Goal: Information Seeking & Learning: Learn about a topic

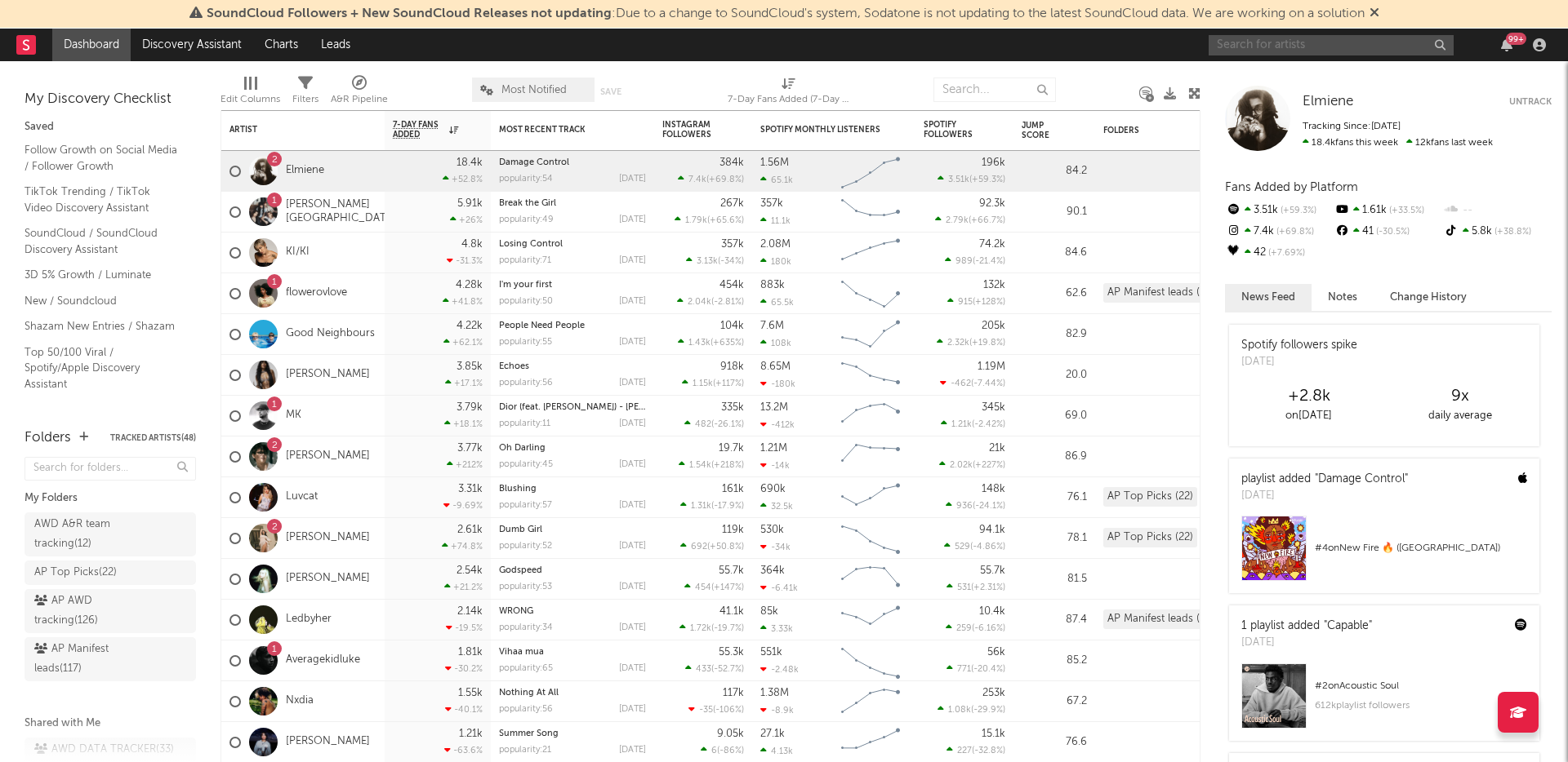
click at [1331, 44] on input "text" at bounding box center [1331, 45] width 245 height 20
paste input "[URL][DOMAIN_NAME][DOMAIN_NAME]"
click at [1320, 47] on input "[URL][DOMAIN_NAME][DOMAIN_NAME]" at bounding box center [1331, 45] width 245 height 20
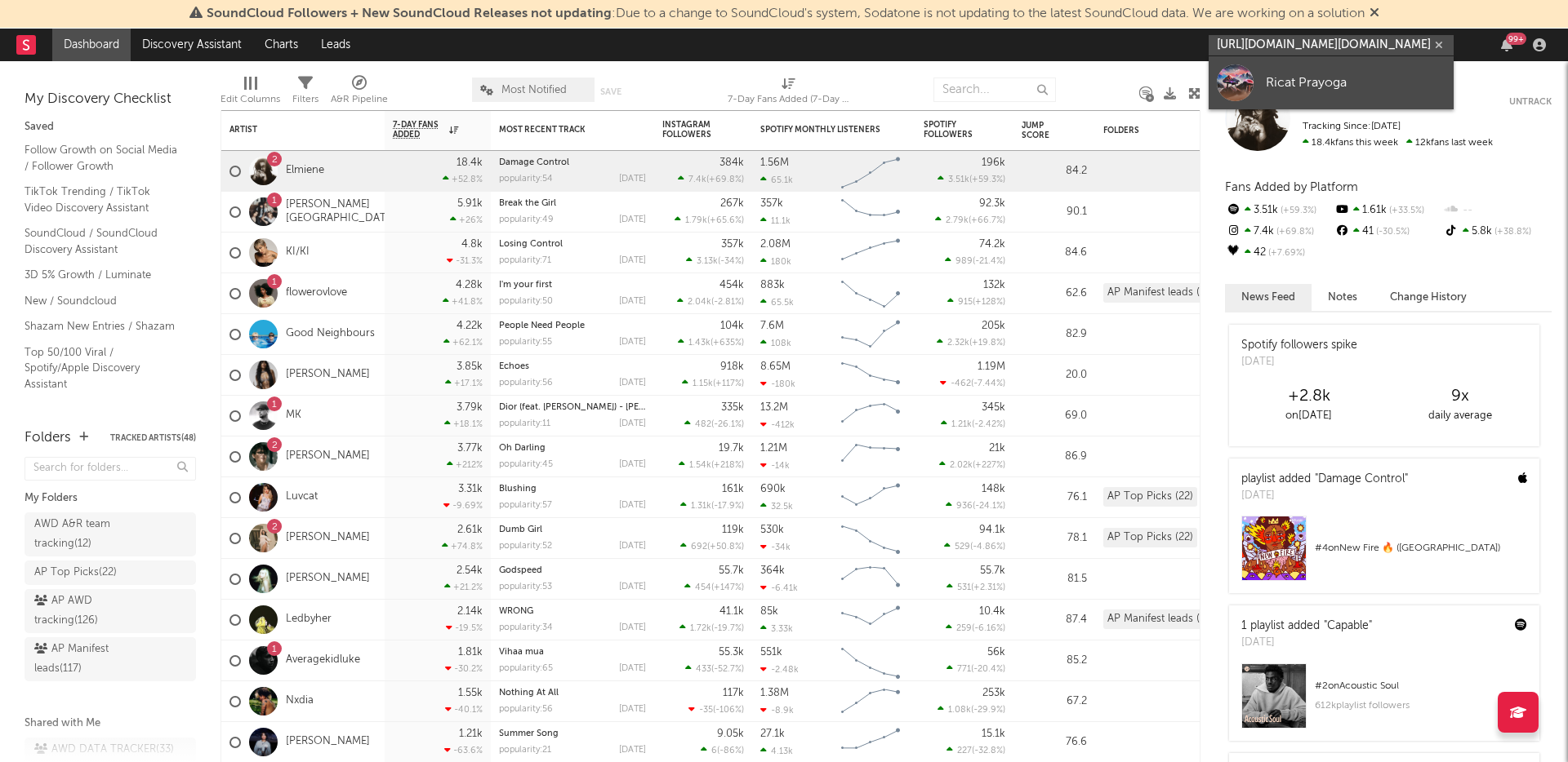
type input "[URL][DOMAIN_NAME][DOMAIN_NAME]"
click at [1330, 88] on div "Ricat Prayoga" at bounding box center [1355, 82] width 179 height 19
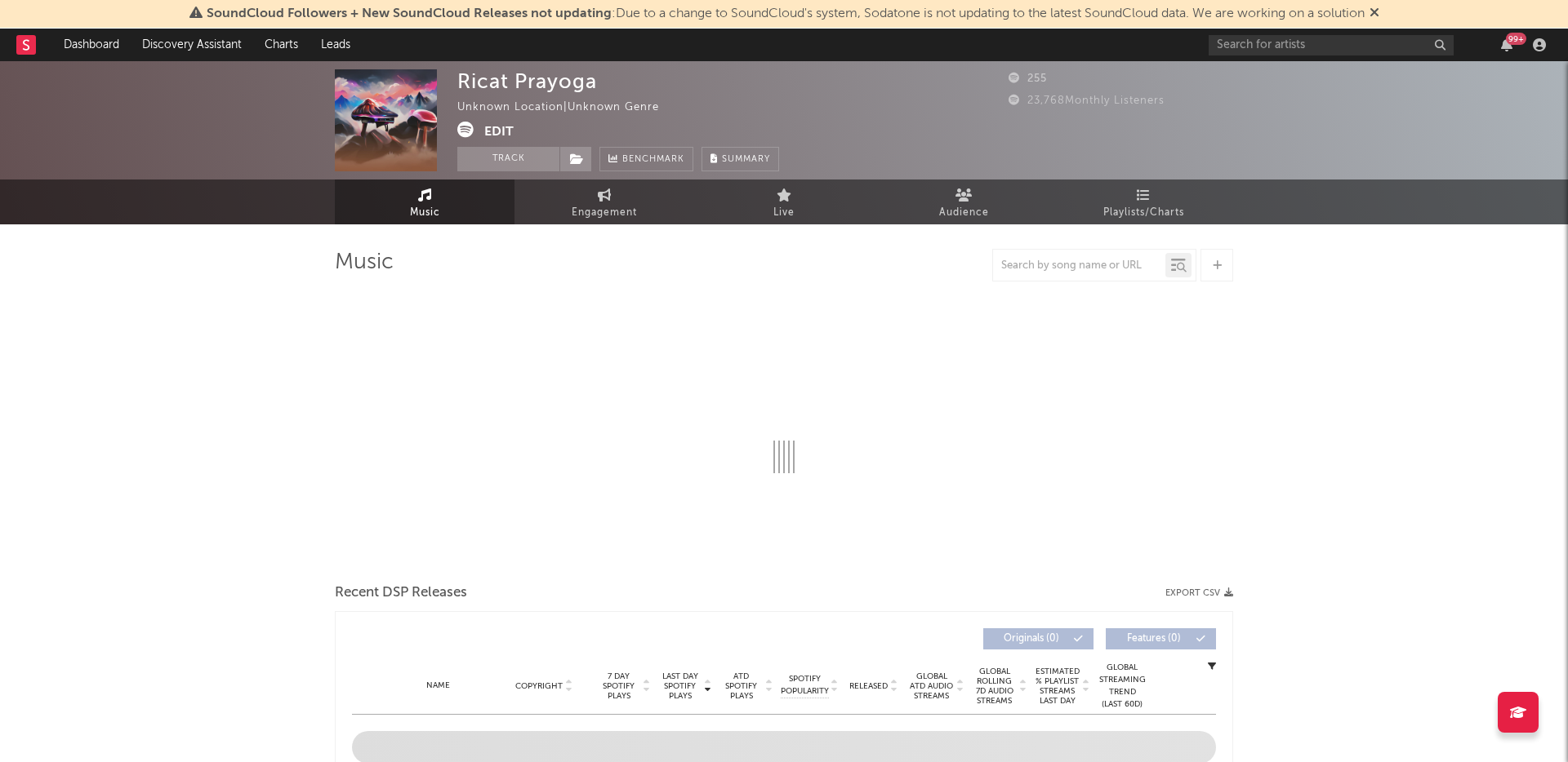
select select "1w"
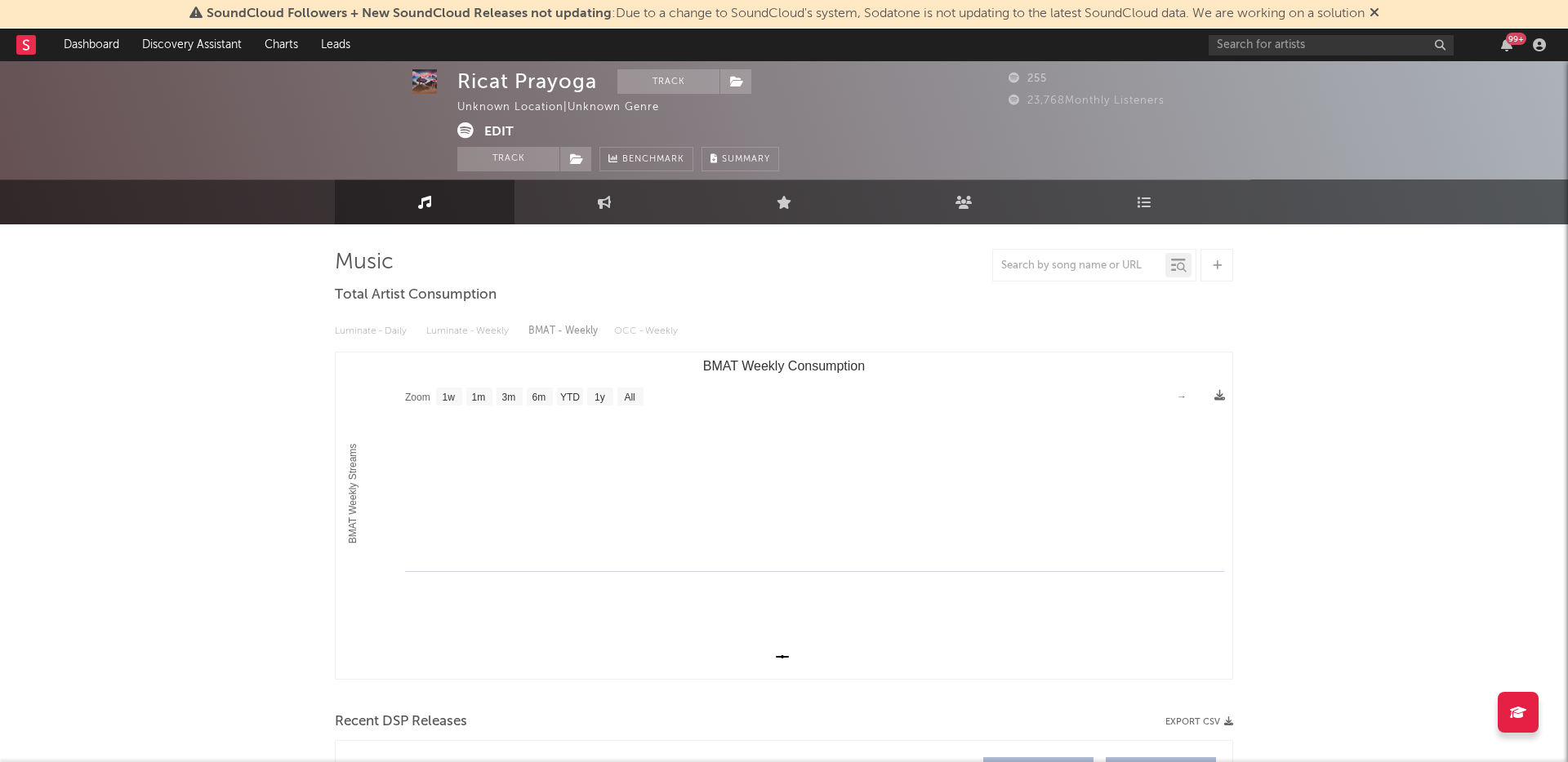
scroll to position [397, 0]
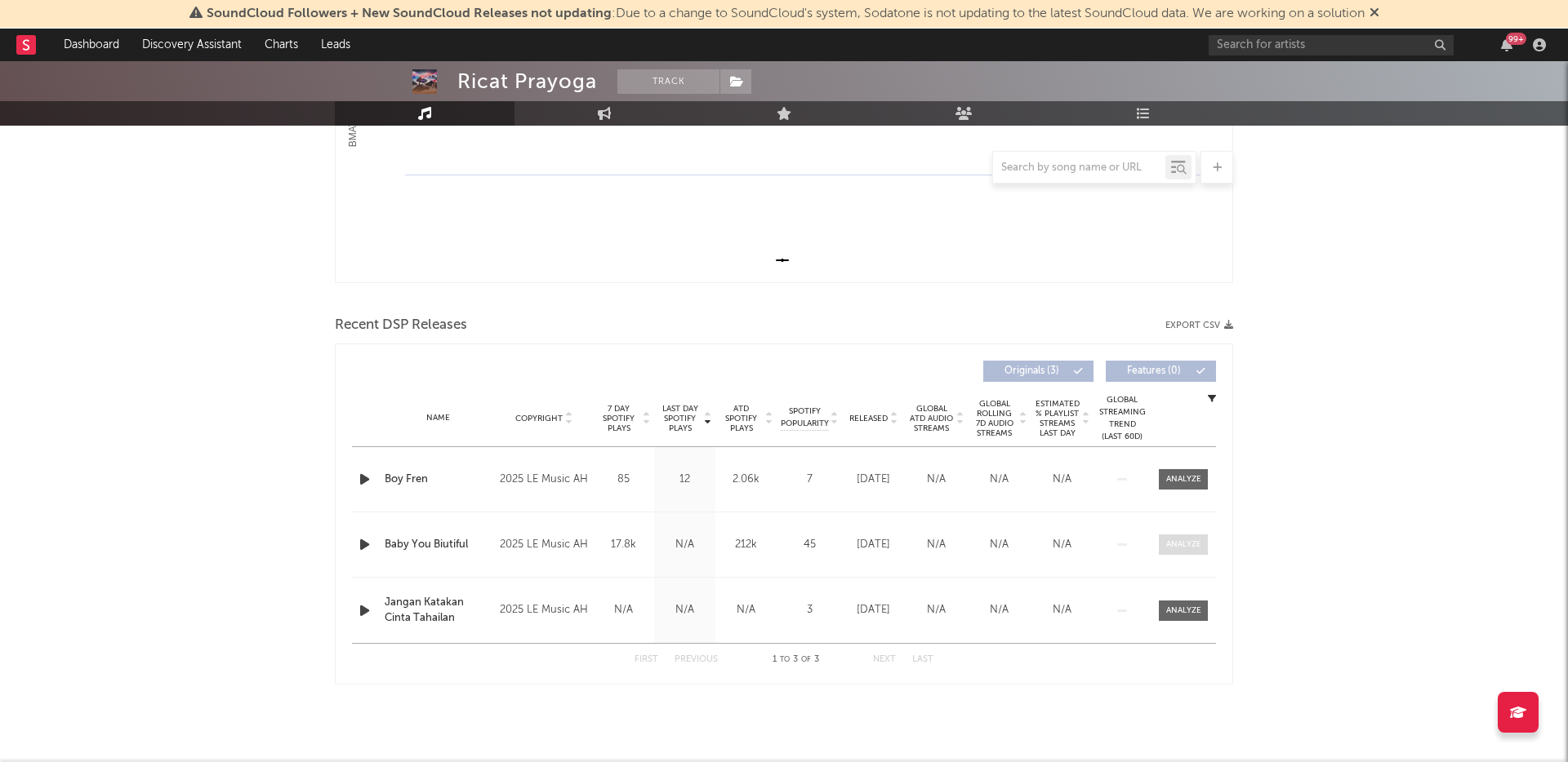
click at [1184, 542] on div at bounding box center [1184, 544] width 35 height 12
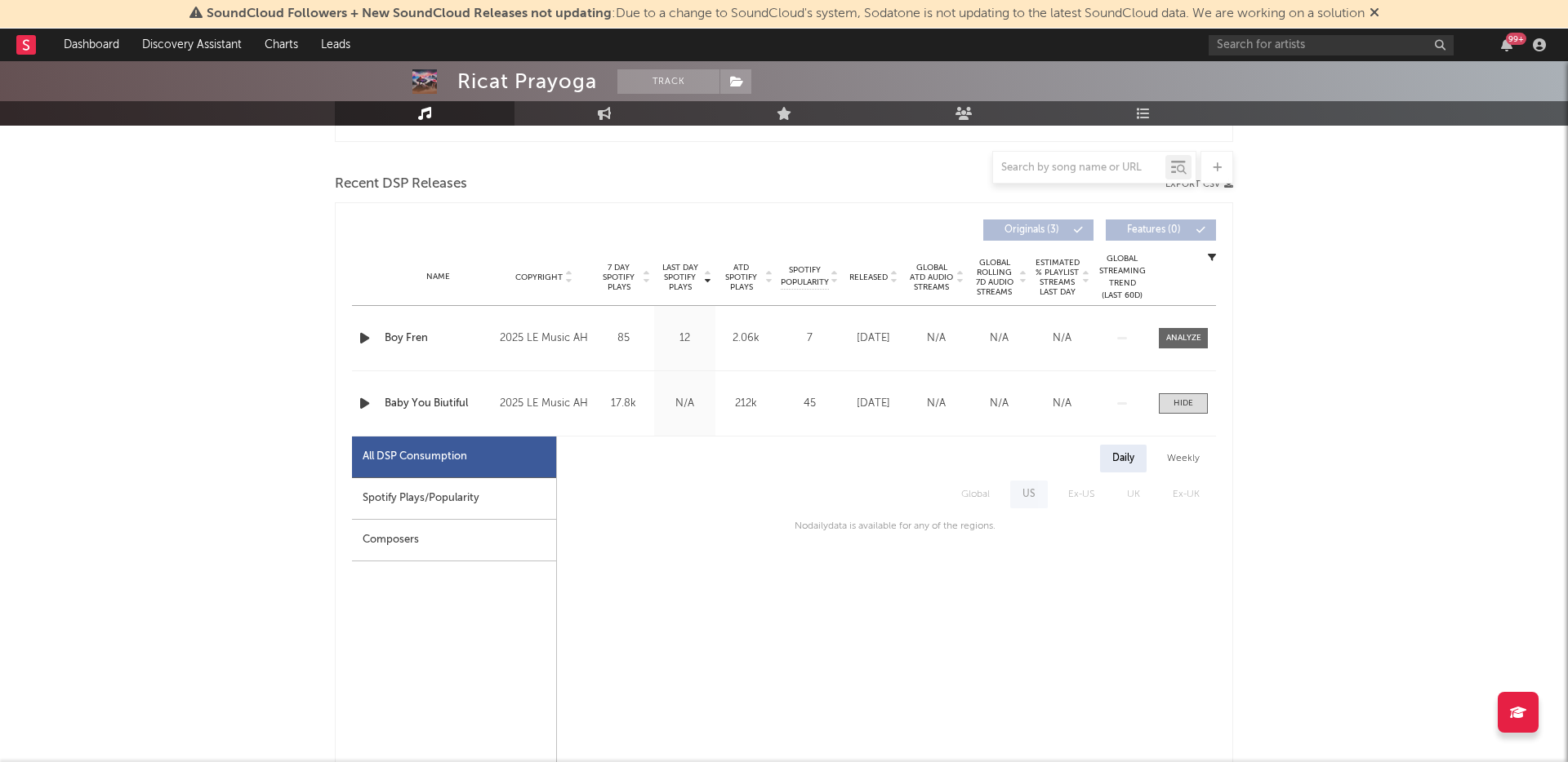
scroll to position [541, 0]
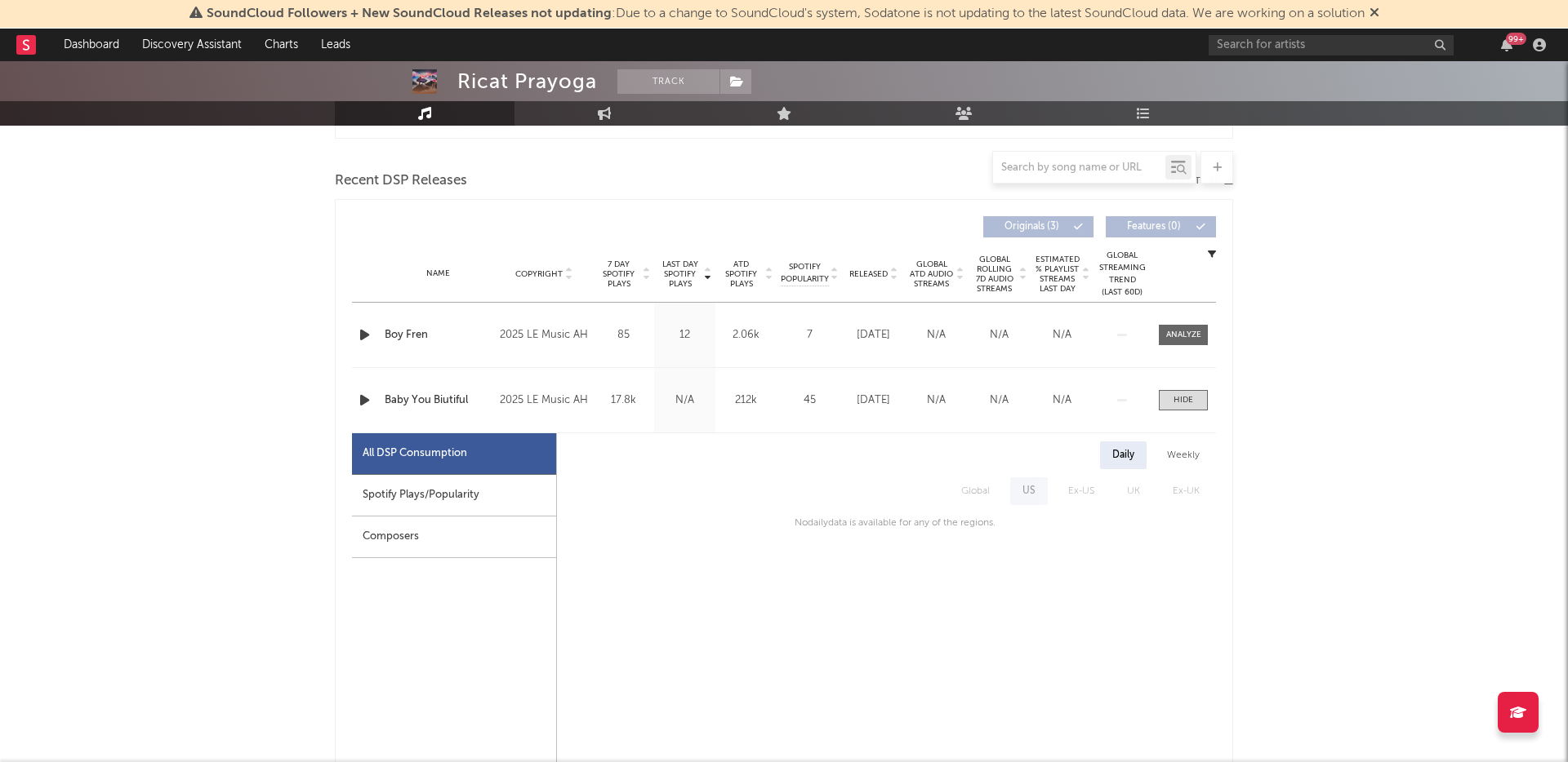
click at [455, 500] on div "Spotify Plays/Popularity" at bounding box center [454, 495] width 204 height 42
select select "1w"
